Goal: Task Accomplishment & Management: Complete application form

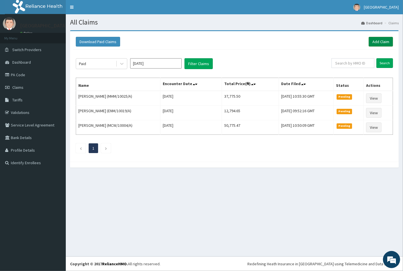
click at [377, 42] on link "Add Claim" at bounding box center [380, 42] width 24 height 10
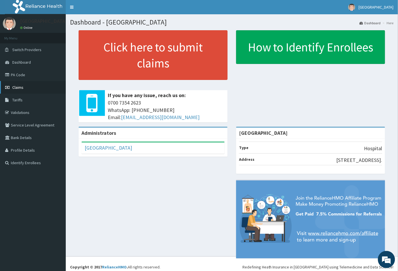
click at [25, 88] on link "Claims" at bounding box center [33, 87] width 66 height 13
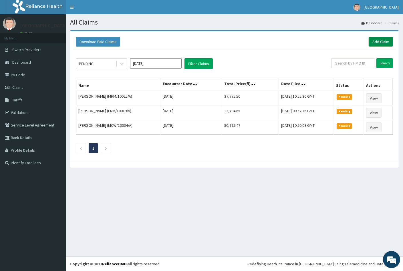
click at [379, 44] on link "Add Claim" at bounding box center [380, 42] width 24 height 10
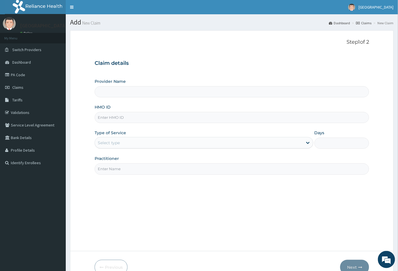
type input "Peachcare Medical Centre"
click at [101, 116] on input "HMO ID" at bounding box center [232, 117] width 275 height 11
paste input "BLC/10015/A"
type input "BLC/10015/A"
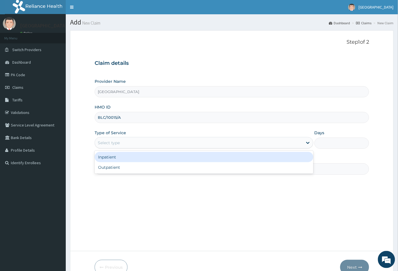
click at [119, 143] on div "Select type" at bounding box center [109, 143] width 22 height 6
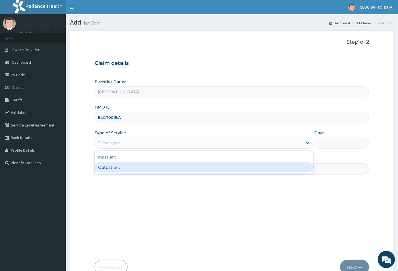
click at [124, 170] on div "Outpatient" at bounding box center [204, 167] width 219 height 10
type input "1"
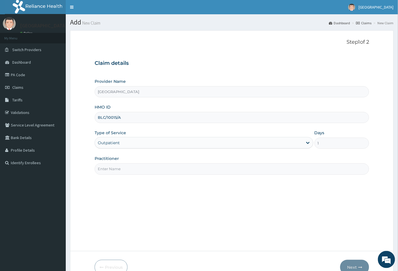
click at [132, 165] on input "Practitioner" at bounding box center [232, 168] width 275 height 11
type input "CON"
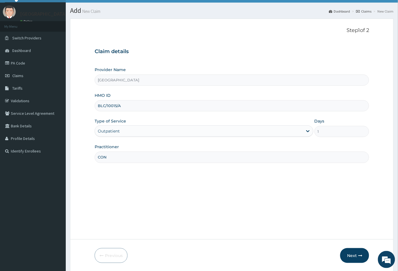
scroll to position [31, 0]
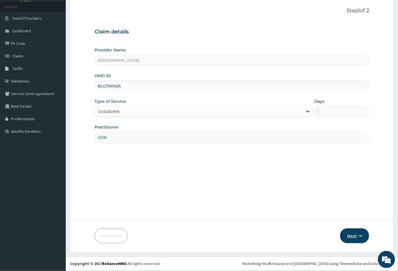
click at [350, 236] on button "Next" at bounding box center [354, 236] width 29 height 15
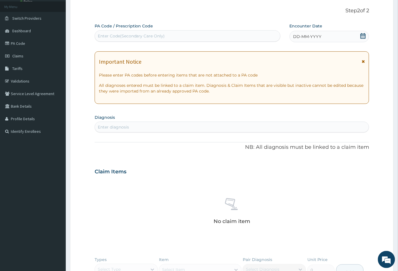
click at [139, 36] on div "Enter Code(Secondary Care Only)" at bounding box center [131, 36] width 67 height 6
paste input "PA/1648E0"
type input "PA/1648E0"
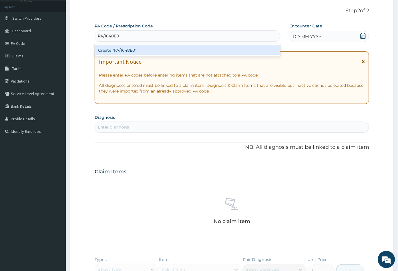
click at [123, 49] on div "Create "PA/1648E0"" at bounding box center [188, 50] width 186 height 10
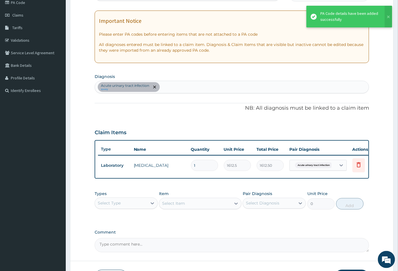
scroll to position [118, 0]
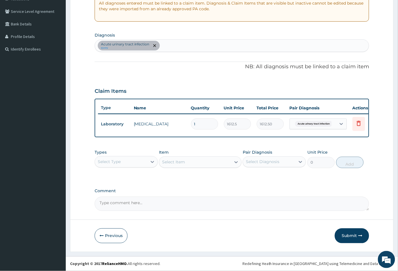
click at [135, 161] on div "Select Type" at bounding box center [121, 161] width 52 height 9
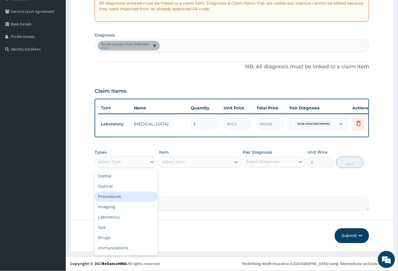
click at [126, 194] on div "Procedures" at bounding box center [126, 197] width 63 height 10
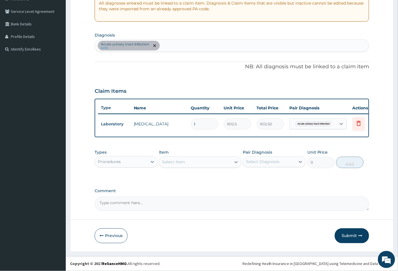
click at [199, 160] on div "Select Item" at bounding box center [194, 162] width 71 height 9
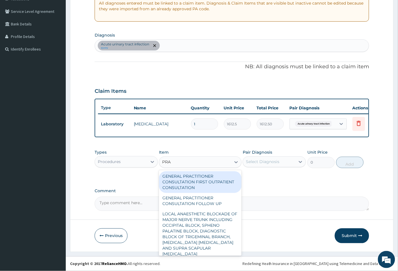
type input "PRAC"
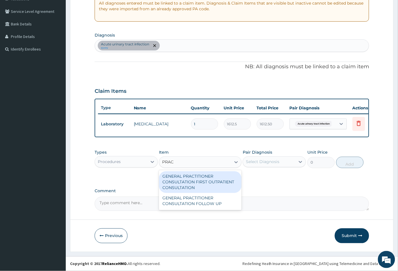
click at [215, 187] on div "GENERAL PRACTITIONER CONSULTATION FIRST OUTPATIENT CONSULTATION" at bounding box center [200, 182] width 82 height 22
type input "3547.5"
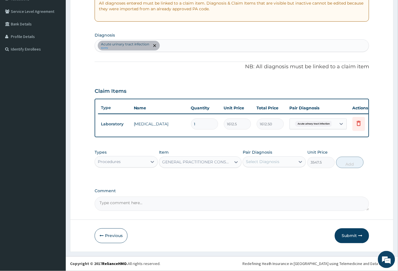
click at [280, 163] on div "Select Diagnosis" at bounding box center [269, 161] width 52 height 9
click at [276, 177] on label "Acute urinary tract infection" at bounding box center [277, 178] width 50 height 11
checkbox input "true"
click at [346, 165] on button "Add" at bounding box center [349, 162] width 27 height 11
type input "0"
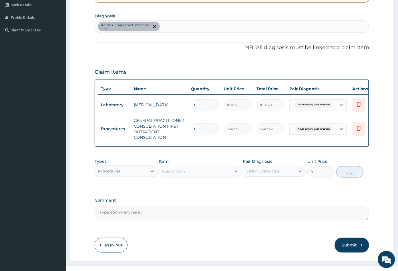
scroll to position [146, 0]
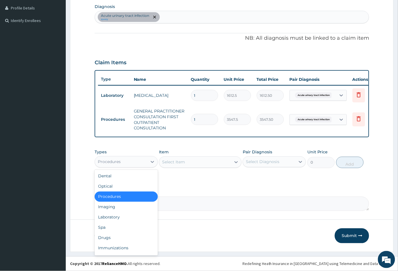
click at [121, 162] on div "Procedures" at bounding box center [121, 161] width 52 height 9
click at [118, 218] on div "Laboratory" at bounding box center [126, 217] width 63 height 10
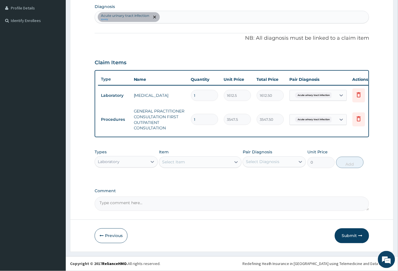
click at [195, 164] on div "Select Item" at bounding box center [194, 162] width 71 height 9
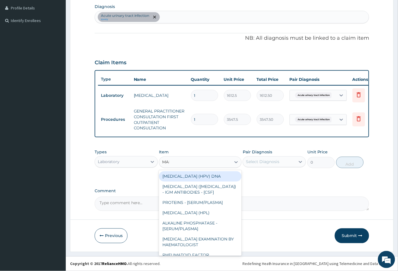
type input "MALA"
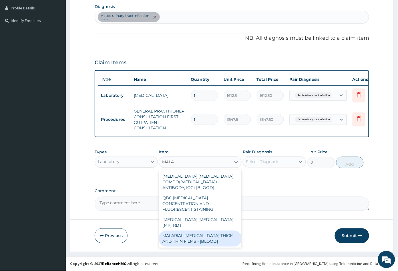
click at [197, 231] on div "MALARIAL PARASITE THICK AND THIN FILMS - [BLOOD]" at bounding box center [200, 239] width 82 height 16
type input "1612.5"
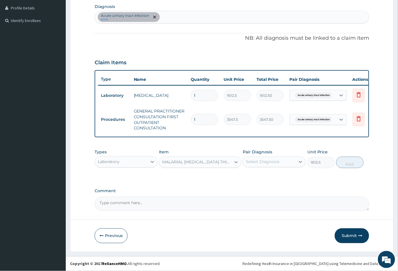
click at [285, 163] on div "Select Diagnosis" at bounding box center [269, 161] width 52 height 9
click at [277, 177] on label "Acute urinary tract infection" at bounding box center [277, 178] width 50 height 11
checkbox input "true"
click at [222, 184] on div "PA Code / Prescription Code PA/1648E0 Encounter Date 10-09-2025 Important Notic…" at bounding box center [232, 61] width 275 height 299
click at [164, 16] on div "Acute urinary tract infection query" at bounding box center [232, 17] width 274 height 12
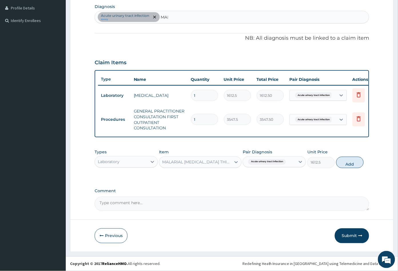
type input "MALA"
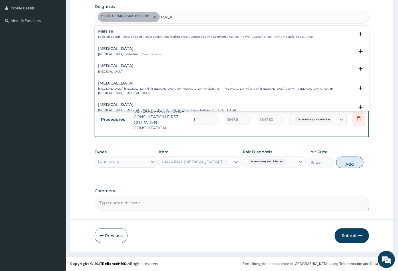
click at [111, 47] on h4 "Malaria" at bounding box center [129, 49] width 63 height 4
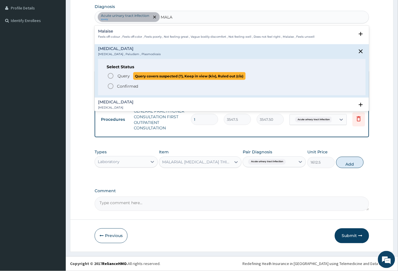
click at [110, 73] on icon "status option query" at bounding box center [110, 76] width 7 height 7
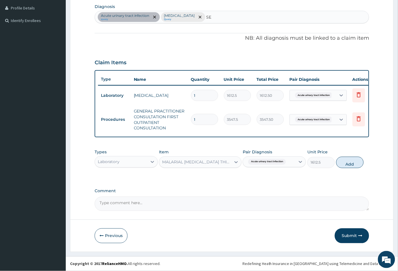
type input "SEP"
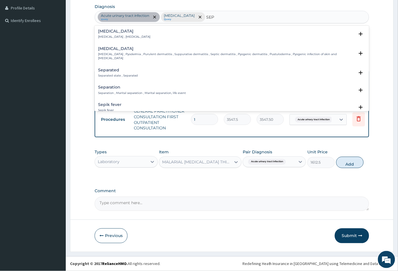
click at [108, 27] on div "Sepsis Systemic infection , Sepsis Select Status Query Query covers suspected (…" at bounding box center [232, 35] width 275 height 17
click at [108, 35] on p "Systemic infection , Sepsis" at bounding box center [124, 37] width 53 height 4
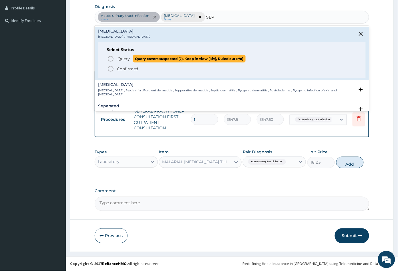
click at [109, 55] on icon "status option query" at bounding box center [110, 58] width 7 height 7
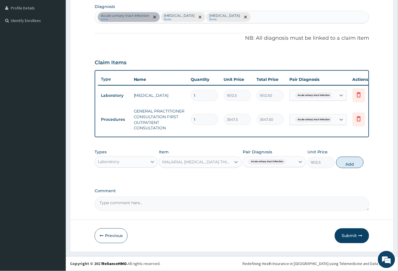
click at [287, 163] on div "Acute urinary tract infection" at bounding box center [266, 161] width 41 height 7
click at [281, 176] on label "Acute urinary tract infection" at bounding box center [277, 178] width 50 height 11
checkbox input "false"
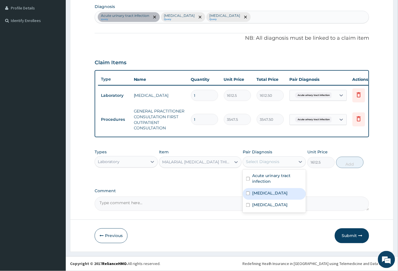
click at [273, 191] on div "Malaria" at bounding box center [274, 194] width 63 height 12
checkbox input "true"
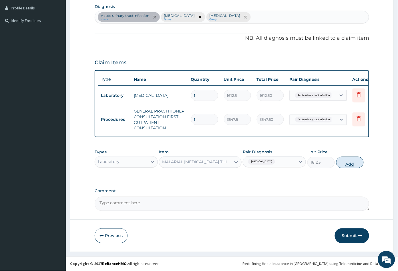
click at [349, 165] on button "Add" at bounding box center [349, 162] width 27 height 11
type input "0"
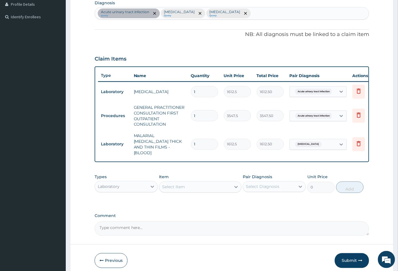
click at [191, 184] on div "Select Item" at bounding box center [194, 187] width 71 height 9
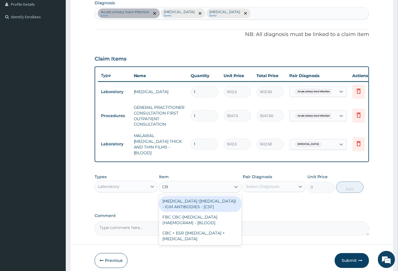
type input "CBC"
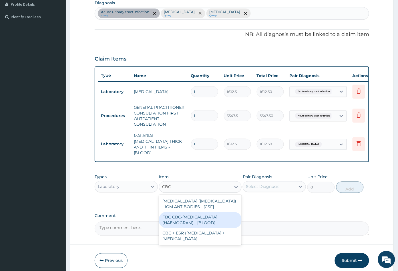
click at [197, 216] on div "FBC CBC-COMPLETE BLOOD COUNT (HAEMOGRAM) - [BLOOD]" at bounding box center [200, 220] width 82 height 16
type input "4300"
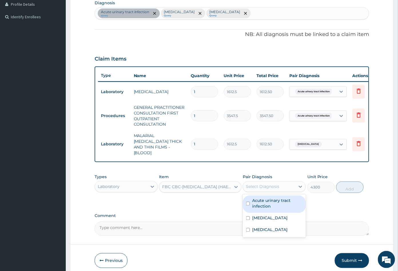
click at [271, 185] on div "Select Diagnosis" at bounding box center [262, 187] width 33 height 6
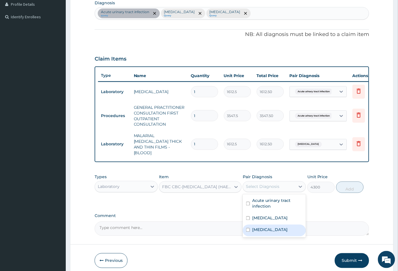
click at [269, 230] on div "Sepsis" at bounding box center [274, 231] width 63 height 12
checkbox input "true"
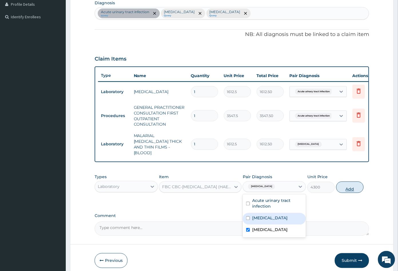
click at [348, 187] on button "Add" at bounding box center [349, 187] width 27 height 11
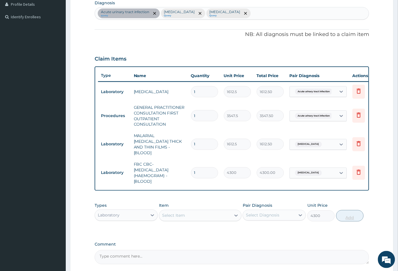
type input "0"
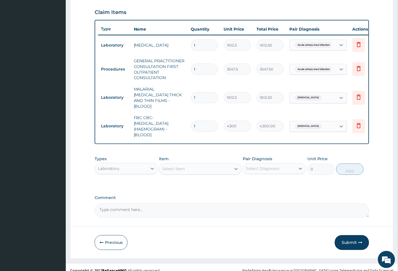
scroll to position [197, 0]
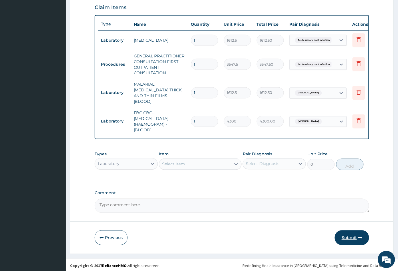
click at [350, 233] on button "Submit" at bounding box center [352, 238] width 34 height 15
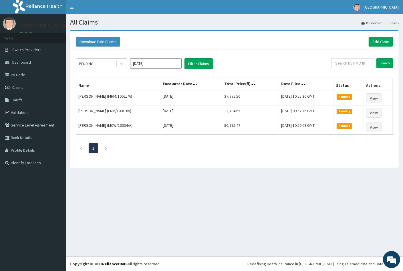
click at [99, 65] on div "PENDING" at bounding box center [96, 63] width 40 height 9
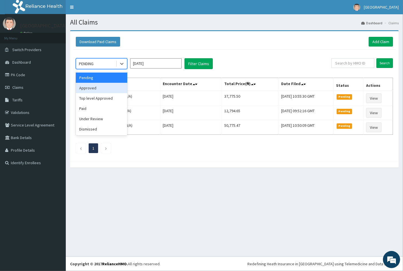
click at [95, 90] on div "Approved" at bounding box center [101, 88] width 51 height 10
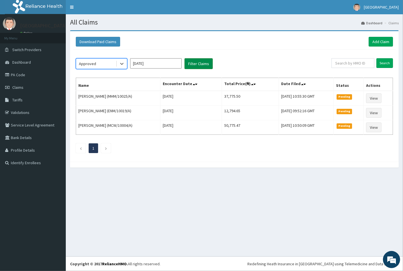
click at [203, 65] on button "Filter Claims" at bounding box center [198, 63] width 28 height 11
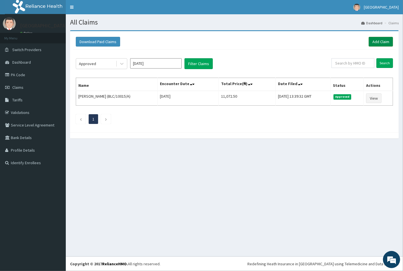
click at [377, 42] on link "Add Claim" at bounding box center [380, 42] width 24 height 10
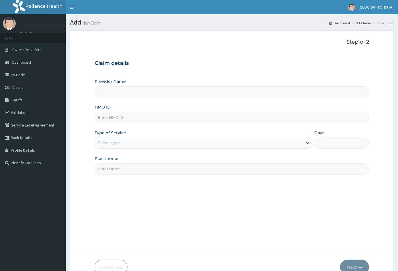
type input "[GEOGRAPHIC_DATA]"
click at [100, 117] on input "HMO ID" at bounding box center [232, 117] width 275 height 11
paste input "MPH/10003/A"
click at [105, 117] on input "MPH/10003/A" at bounding box center [232, 117] width 275 height 11
type input "MPH/10003/A"
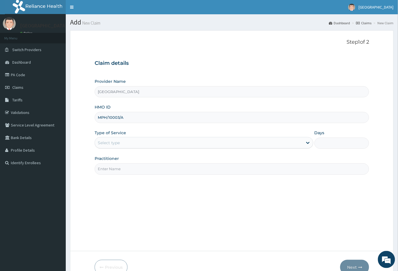
click at [110, 139] on div "Select type" at bounding box center [199, 142] width 208 height 9
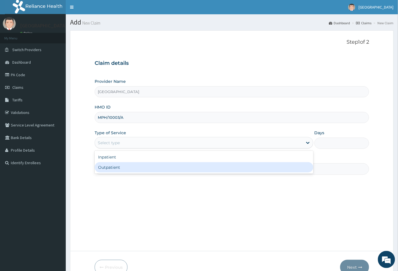
click at [113, 165] on div "Outpatient" at bounding box center [204, 167] width 219 height 10
type input "1"
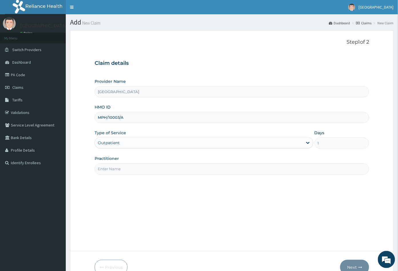
click at [117, 167] on input "Practitioner" at bounding box center [232, 168] width 275 height 11
type input "CON"
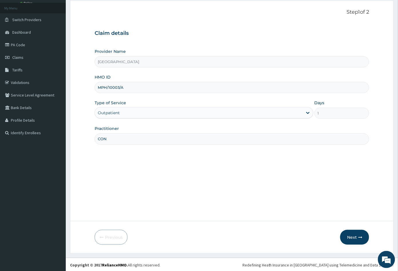
scroll to position [31, 0]
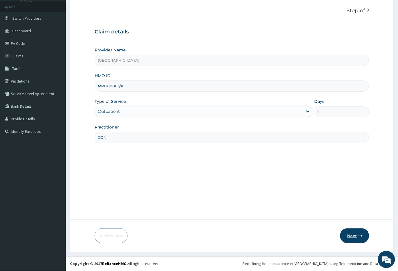
click at [349, 235] on button "Next" at bounding box center [354, 236] width 29 height 15
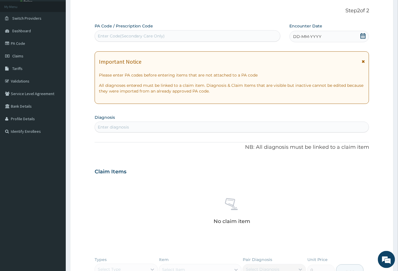
click at [122, 34] on div "Enter Code(Secondary Care Only)" at bounding box center [131, 36] width 67 height 6
paste input "PA/1648E0"
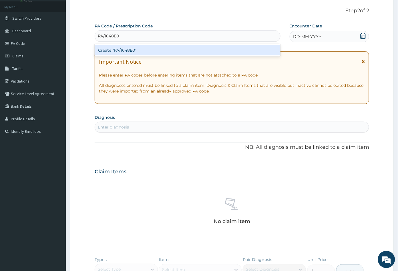
type input "PA/1648E0"
click at [122, 49] on div "Create "PA/1648E0"" at bounding box center [188, 50] width 186 height 10
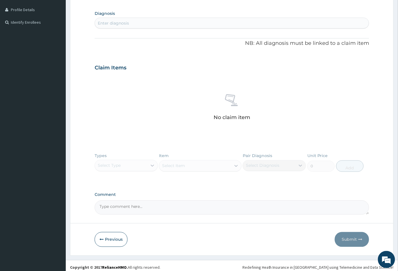
scroll to position [144, 0]
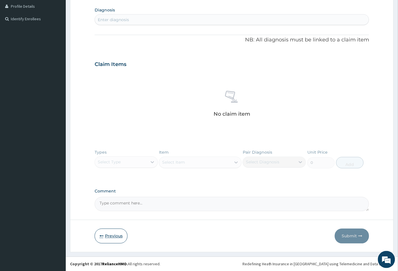
click at [111, 235] on button "Previous" at bounding box center [111, 236] width 33 height 15
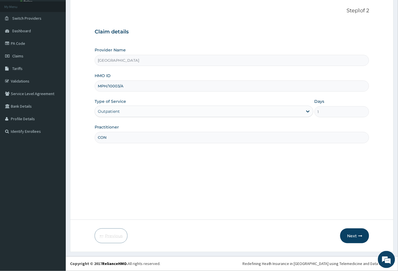
scroll to position [31, 0]
click at [355, 237] on button "Next" at bounding box center [354, 236] width 29 height 15
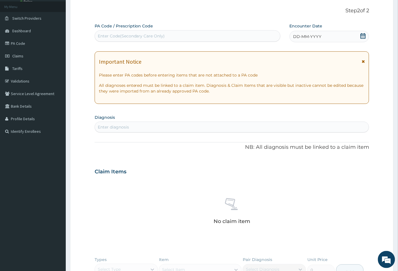
click at [109, 36] on div "Enter Code(Secondary Care Only)" at bounding box center [131, 36] width 67 height 6
paste input "PA/F69261"
type input "PA/F69261"
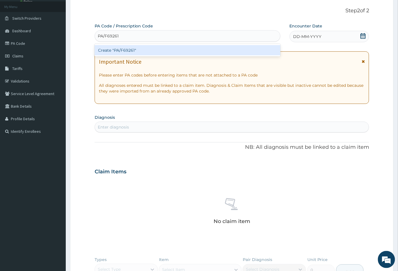
click at [117, 50] on div "Create "PA/F69261"" at bounding box center [188, 50] width 186 height 10
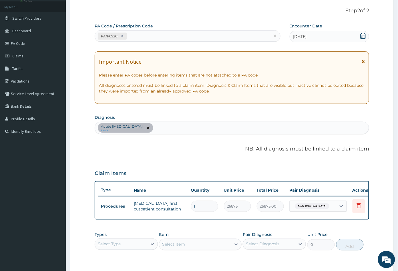
click at [139, 37] on div "PA/F69261" at bounding box center [182, 35] width 175 height 9
paste input "PA/F985FF"
type input "PA/F985FF"
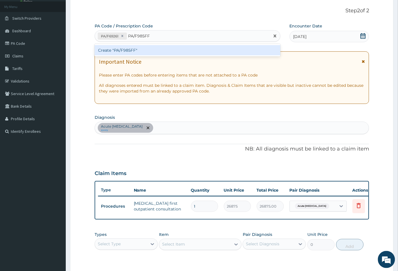
click at [129, 49] on div "Create "PA/F985FF"" at bounding box center [188, 50] width 186 height 10
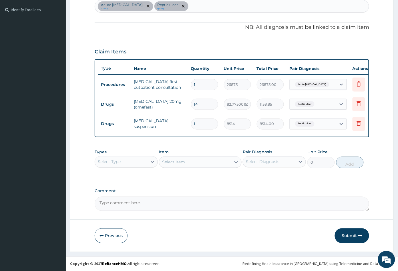
scroll to position [157, 0]
click at [349, 235] on button "Submit" at bounding box center [352, 236] width 34 height 15
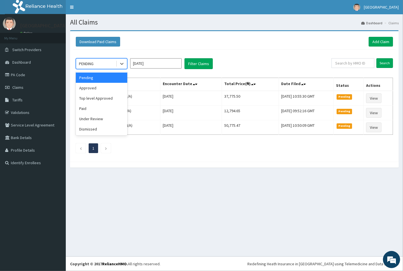
click at [104, 64] on div "PENDING" at bounding box center [96, 63] width 40 height 9
drag, startPoint x: 97, startPoint y: 87, endPoint x: 109, endPoint y: 84, distance: 12.5
click at [98, 87] on div "Approved" at bounding box center [101, 88] width 51 height 10
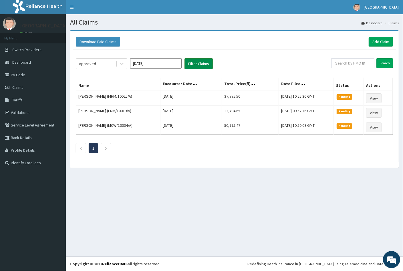
click at [194, 64] on button "Filter Claims" at bounding box center [198, 63] width 28 height 11
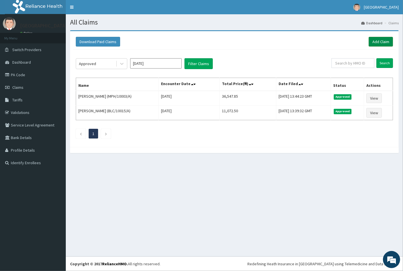
click at [380, 39] on link "Add Claim" at bounding box center [380, 42] width 24 height 10
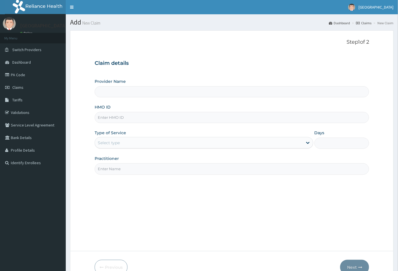
type input "[GEOGRAPHIC_DATA]"
click at [101, 116] on input "HMO ID" at bounding box center [232, 117] width 275 height 11
paste input "RIS/10094/B"
type input "RIS/10094/B"
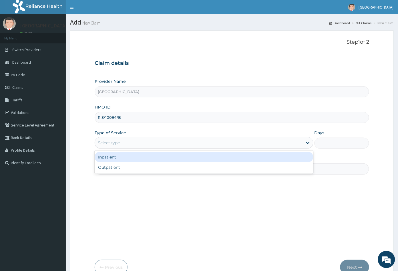
click at [115, 145] on div "Select type" at bounding box center [109, 143] width 22 height 6
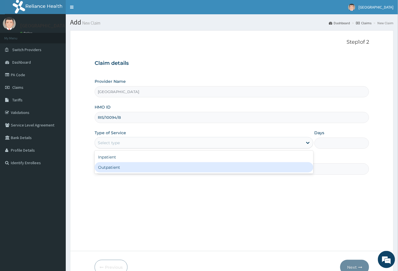
click at [114, 169] on div "Outpatient" at bounding box center [204, 167] width 219 height 10
type input "1"
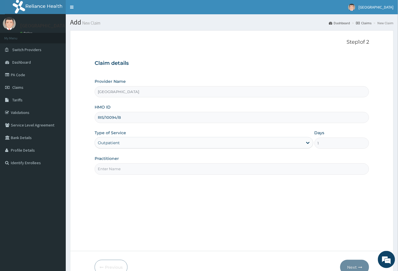
click at [114, 166] on input "Practitioner" at bounding box center [232, 168] width 275 height 11
type input "CON"
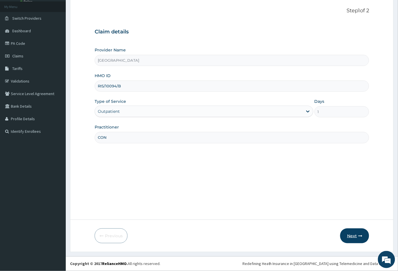
click at [352, 236] on button "Next" at bounding box center [354, 236] width 29 height 15
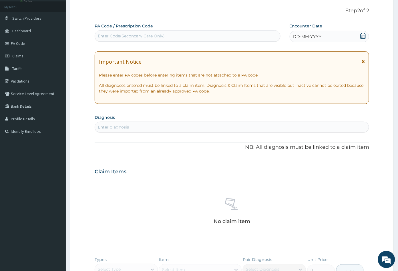
scroll to position [0, 0]
click at [361, 37] on icon at bounding box center [363, 36] width 6 height 6
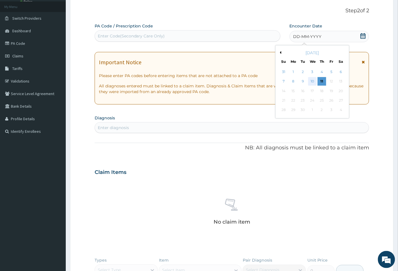
click at [311, 80] on div "10" at bounding box center [312, 81] width 9 height 9
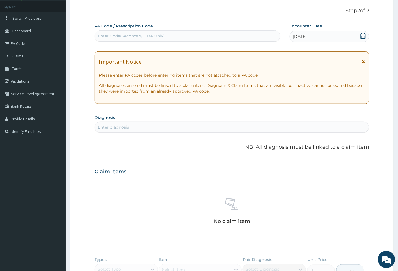
click at [149, 126] on div "Enter diagnosis" at bounding box center [232, 127] width 274 height 9
type input "MALA"
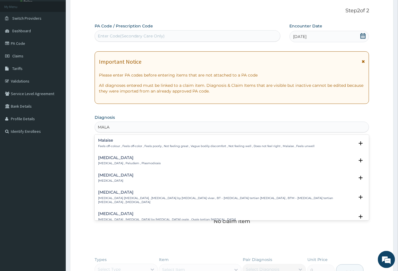
click at [110, 162] on p "Malaria , Paludism , Plasmodiosis" at bounding box center [129, 163] width 63 height 4
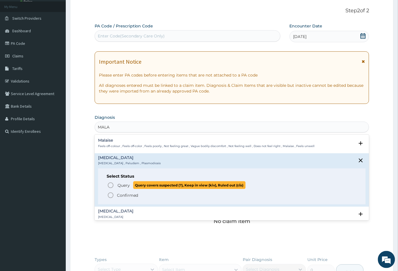
click at [111, 184] on icon "status option query" at bounding box center [110, 185] width 7 height 7
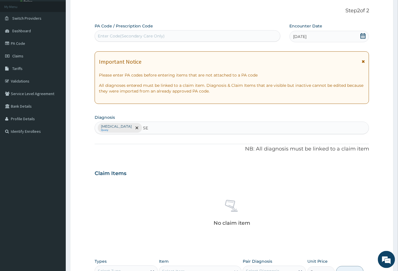
type input "SEP"
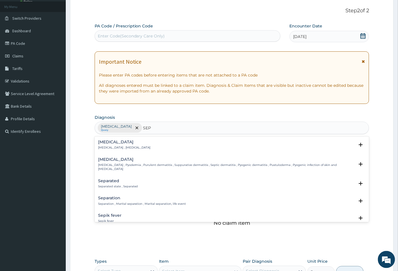
click at [112, 145] on div "Sepsis Systemic infection , Sepsis" at bounding box center [124, 145] width 53 height 10
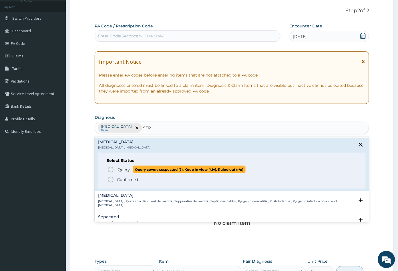
click at [111, 169] on icon "status option query" at bounding box center [110, 169] width 7 height 7
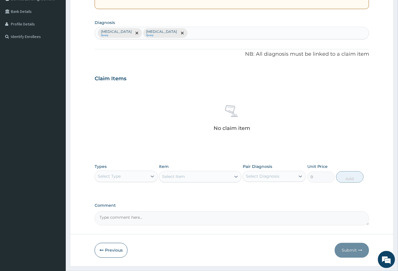
scroll to position [127, 0]
click at [133, 176] on div "Select Type" at bounding box center [121, 176] width 52 height 9
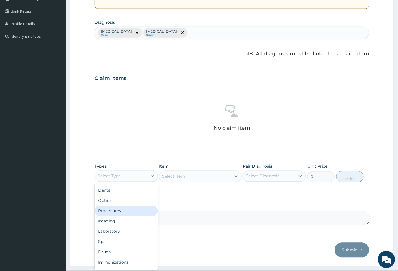
click at [129, 210] on div "Procedures" at bounding box center [126, 211] width 63 height 10
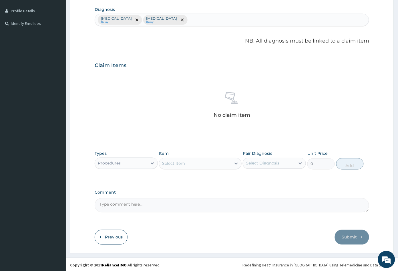
scroll to position [141, 0]
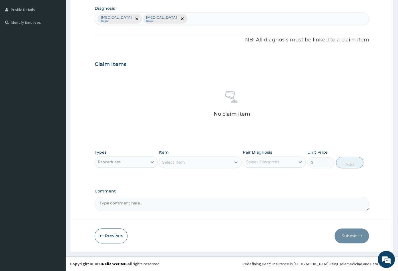
click at [190, 165] on div "Select Item" at bounding box center [194, 162] width 71 height 9
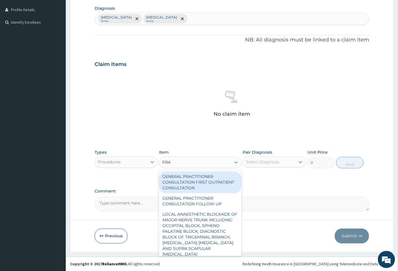
type input "PRAC"
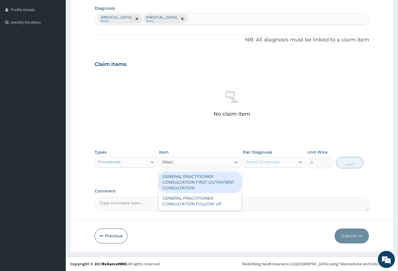
click at [195, 179] on div "GENERAL PRACTITIONER CONSULTATION FIRST OUTPATIENT CONSULTATION" at bounding box center [200, 183] width 82 height 22
type input "3547.5"
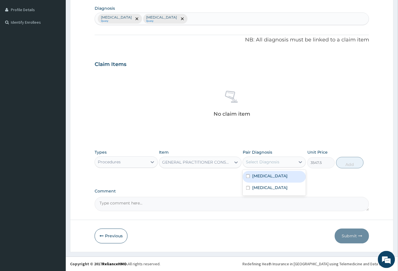
click at [269, 165] on div "Select Diagnosis" at bounding box center [262, 162] width 33 height 6
click at [266, 175] on label "Malaria" at bounding box center [269, 176] width 35 height 6
checkbox input "true"
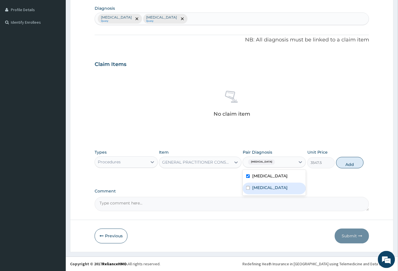
click at [266, 185] on div "Sepsis" at bounding box center [274, 189] width 63 height 12
checkbox input "true"
click at [355, 164] on button "Add" at bounding box center [349, 162] width 27 height 11
type input "0"
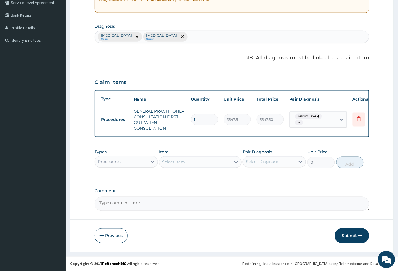
scroll to position [126, 0]
click at [181, 164] on div "Select Item" at bounding box center [173, 162] width 23 height 6
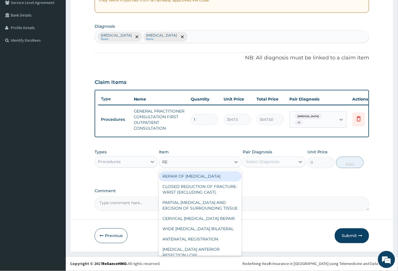
type input "REG"
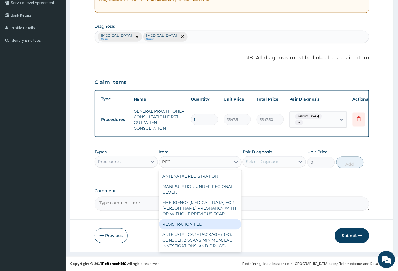
click at [193, 227] on div "REGISTRATION FEE" at bounding box center [200, 224] width 82 height 10
type input "2150"
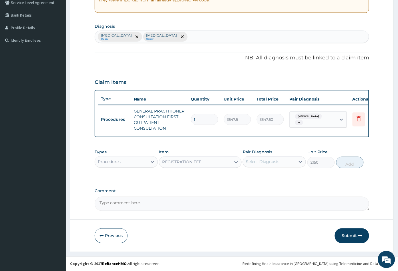
click at [275, 165] on div "Select Diagnosis" at bounding box center [269, 161] width 52 height 9
click at [273, 181] on div "Malaria" at bounding box center [274, 177] width 63 height 12
checkbox input "true"
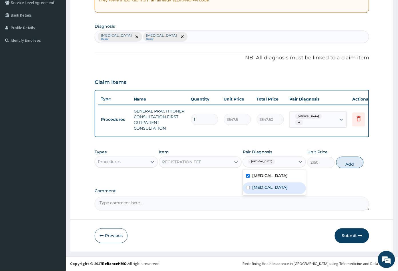
click at [272, 188] on div "Sepsis" at bounding box center [274, 189] width 63 height 12
checkbox input "true"
click at [353, 164] on button "Add" at bounding box center [349, 162] width 27 height 11
type input "0"
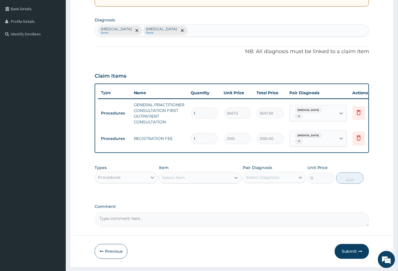
scroll to position [146, 0]
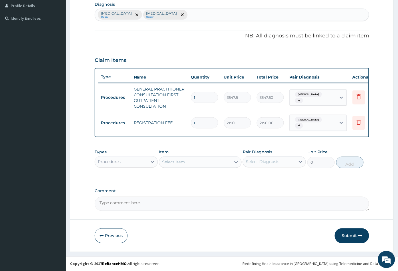
click at [124, 161] on div "Procedures" at bounding box center [121, 161] width 52 height 9
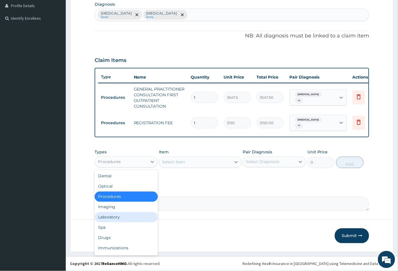
click at [117, 218] on div "Laboratory" at bounding box center [126, 217] width 63 height 10
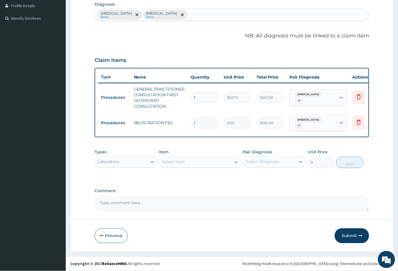
click at [206, 161] on div "Select Item" at bounding box center [194, 162] width 71 height 9
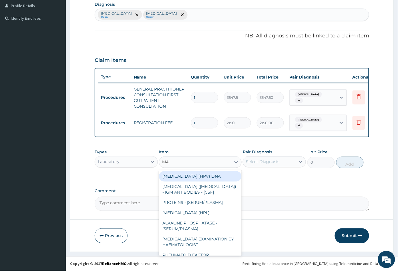
type input "MALA"
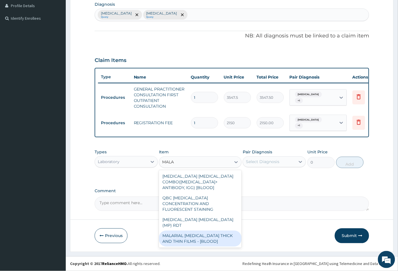
click at [201, 231] on div "MALARIAL PARASITE THICK AND THIN FILMS - [BLOOD]" at bounding box center [200, 239] width 82 height 16
type input "1612.5"
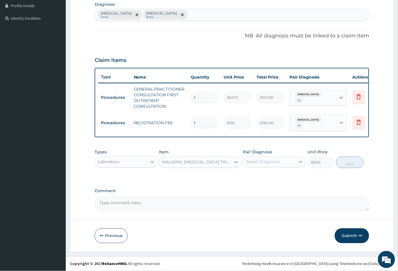
click at [265, 163] on div "Select Diagnosis" at bounding box center [262, 162] width 33 height 6
click at [262, 174] on label "Malaria" at bounding box center [269, 176] width 35 height 6
checkbox input "true"
click at [349, 166] on button "Add" at bounding box center [349, 162] width 27 height 11
type input "0"
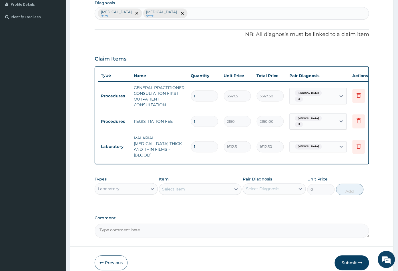
click at [181, 187] on div "Select Item" at bounding box center [173, 190] width 23 height 6
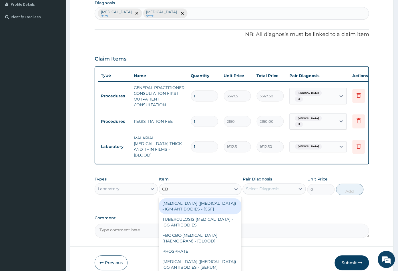
type input "CBC"
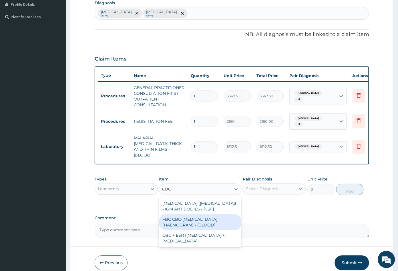
click at [191, 215] on div "FBC CBC-COMPLETE BLOOD COUNT (HAEMOGRAM) - [BLOOD]" at bounding box center [200, 223] width 82 height 16
type input "4300"
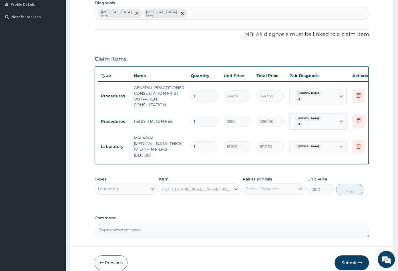
click at [262, 186] on div "Select Diagnosis" at bounding box center [262, 189] width 33 height 6
click at [259, 212] on label "Sepsis" at bounding box center [269, 215] width 35 height 6
checkbox input "true"
click at [347, 186] on button "Add" at bounding box center [349, 189] width 27 height 11
type input "0"
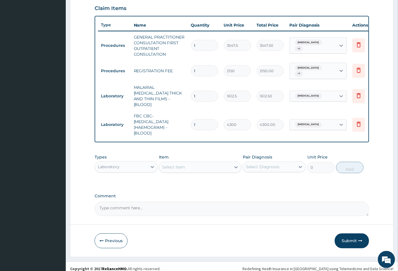
scroll to position [197, 0]
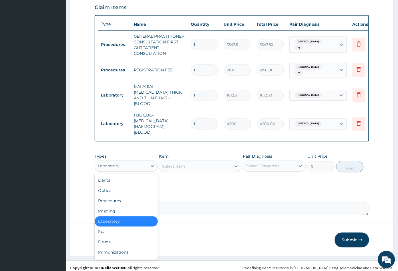
click at [121, 162] on div "Laboratory" at bounding box center [121, 166] width 52 height 9
click at [117, 237] on div "Drugs" at bounding box center [126, 242] width 63 height 10
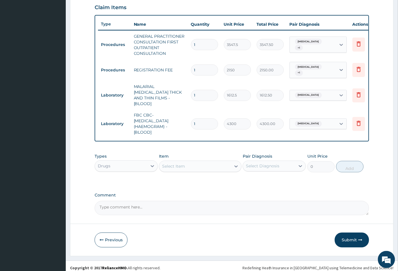
click at [186, 162] on div "Select Item" at bounding box center [194, 166] width 71 height 9
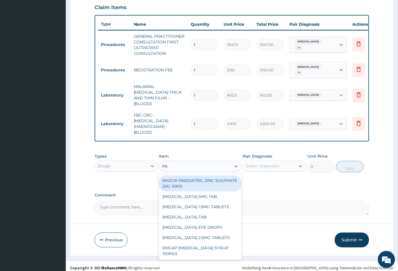
type input "PARA"
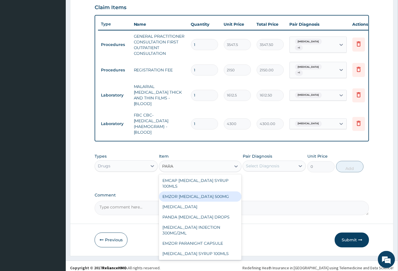
click at [211, 193] on div "EMZOR PARACETAMOL 500MG" at bounding box center [200, 197] width 82 height 10
type input "23.64999961853027"
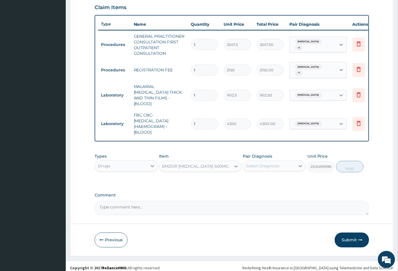
click at [268, 163] on div "Select Diagnosis" at bounding box center [262, 166] width 33 height 6
click at [263, 177] on label "Malaria" at bounding box center [269, 180] width 35 height 6
checkbox input "true"
click at [343, 163] on button "Add" at bounding box center [349, 166] width 27 height 11
type input "0"
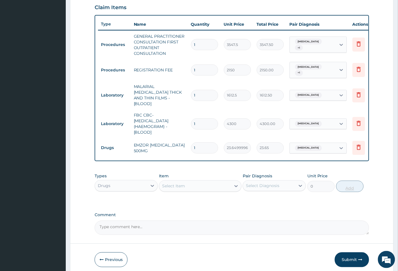
type input "18"
type input "425.70"
type input "18"
click at [197, 183] on div "Select Item" at bounding box center [194, 186] width 71 height 9
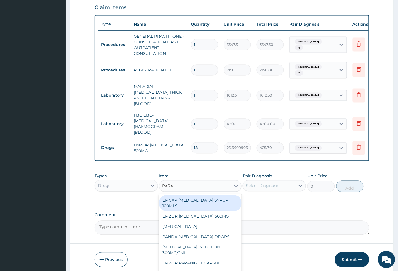
type input "PARAC"
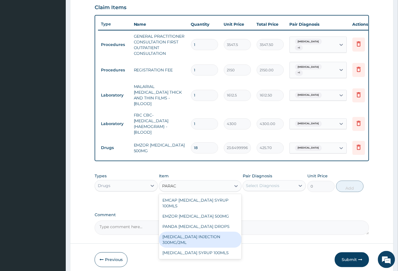
drag, startPoint x: 201, startPoint y: 231, endPoint x: 215, endPoint y: 221, distance: 18.1
click at [201, 232] on div "PARACETAMOL INJECTION 300MG/2ML" at bounding box center [200, 240] width 82 height 16
type input "260.1499938964844"
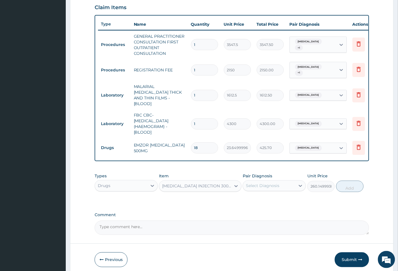
click at [266, 183] on div "Select Diagnosis" at bounding box center [262, 186] width 33 height 6
click at [262, 197] on label "Malaria" at bounding box center [269, 200] width 35 height 6
checkbox input "true"
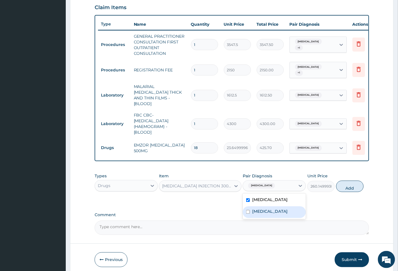
click at [267, 207] on div "Sepsis" at bounding box center [274, 213] width 63 height 12
checkbox input "true"
click at [343, 185] on button "Add" at bounding box center [349, 186] width 27 height 11
type input "0"
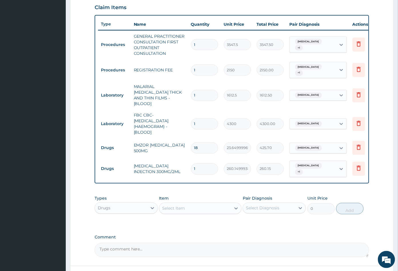
type input "0.00"
type input "4"
type input "1040.60"
type input "4"
click at [198, 204] on div "Select Item" at bounding box center [194, 208] width 71 height 9
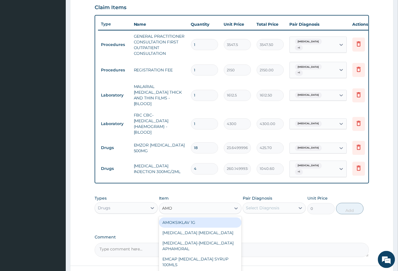
type input "AMOX"
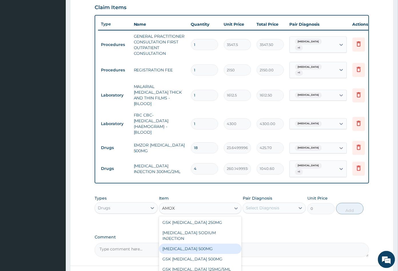
click at [201, 244] on div "AMOXICILLIN 500MG" at bounding box center [200, 249] width 82 height 10
type input "70.94999694824219"
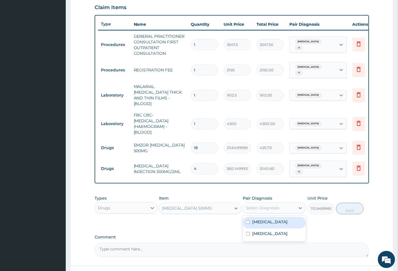
click at [266, 205] on div "Select Diagnosis" at bounding box center [269, 208] width 52 height 9
click at [263, 231] on label "Sepsis" at bounding box center [269, 234] width 35 height 6
checkbox input "true"
drag, startPoint x: 269, startPoint y: 213, endPoint x: 304, endPoint y: 208, distance: 34.7
click at [270, 217] on div "Malaria" at bounding box center [274, 223] width 63 height 12
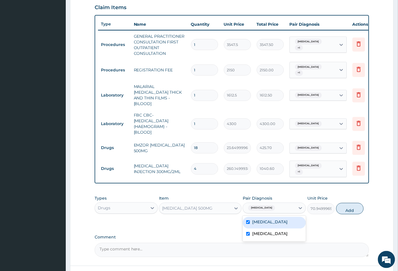
checkbox input "true"
click at [350, 206] on button "Add" at bounding box center [349, 208] width 27 height 11
type input "0"
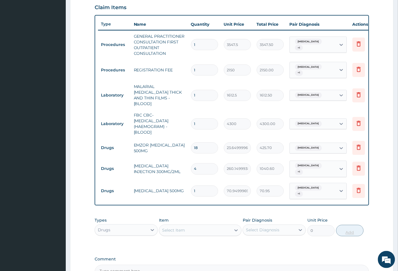
type input "0.00"
type input "5"
type input "354.75"
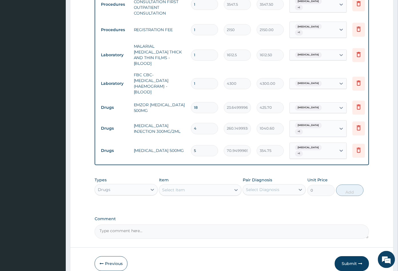
scroll to position [257, 0]
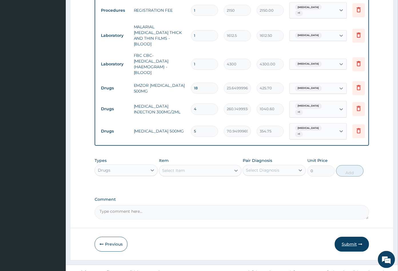
type input "5"
click at [348, 237] on button "Submit" at bounding box center [352, 244] width 34 height 15
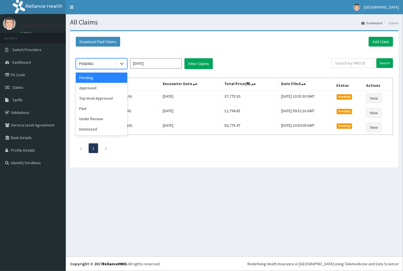
click at [93, 65] on div "PENDING" at bounding box center [86, 64] width 15 height 6
click at [95, 88] on div "Approved" at bounding box center [101, 88] width 51 height 10
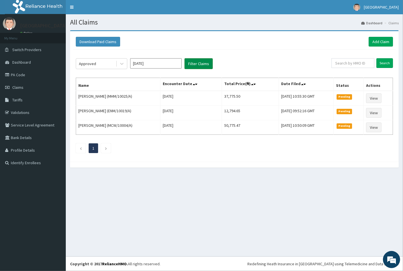
click at [197, 64] on button "Filter Claims" at bounding box center [198, 63] width 28 height 11
